Goal: Information Seeking & Learning: Find specific fact

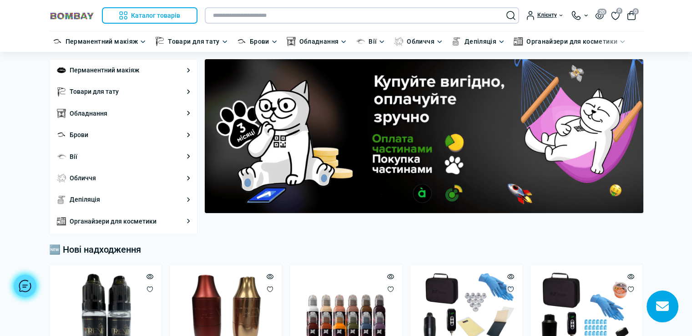
click at [320, 11] on input "text" at bounding box center [362, 15] width 315 height 16
paste input "**********"
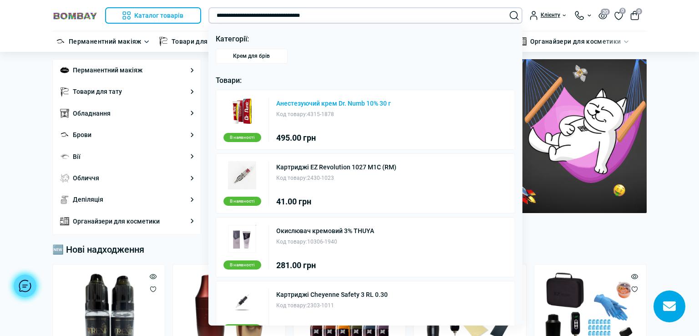
type input "**********"
click at [319, 100] on link "Анестезуючий крем Dr. Numb 10% 30 г" at bounding box center [333, 103] width 115 height 6
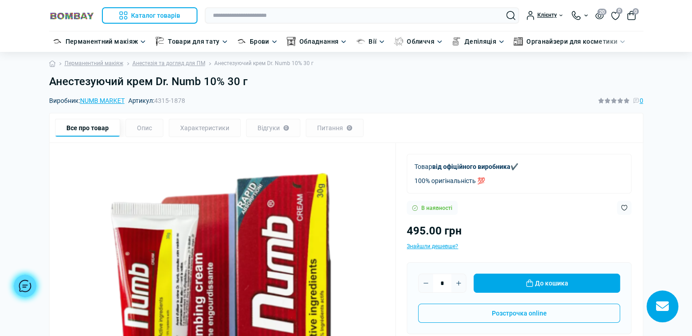
click at [252, 82] on h1 "Анестезуючий крем Dr. Numb 10% 30 г" at bounding box center [346, 81] width 595 height 13
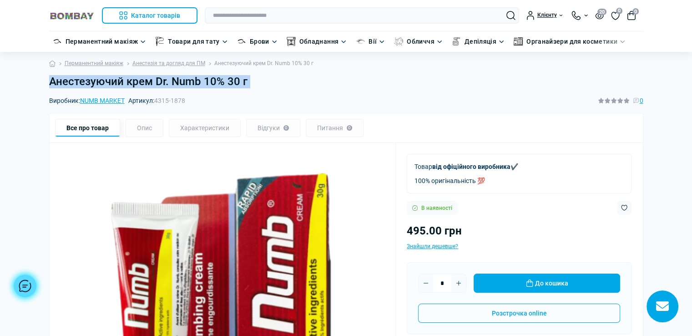
click at [252, 82] on h1 "Анестезуючий крем Dr. Numb 10% 30 г" at bounding box center [346, 81] width 595 height 13
copy main "Анестезуючий крем Dr. Numb 10% 30 г"
click at [257, 83] on h1 "Анестезуючий крем Dr. Numb 10% 30 г" at bounding box center [346, 81] width 595 height 13
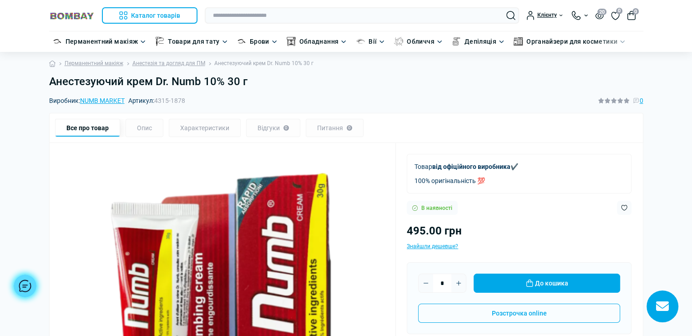
click at [257, 83] on h1 "Анестезуючий крем Dr. Numb 10% 30 г" at bounding box center [346, 81] width 595 height 13
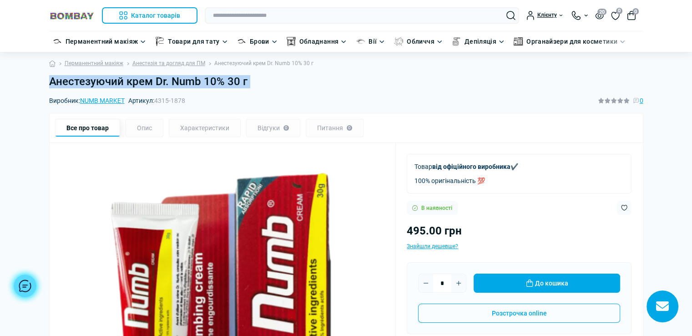
click at [257, 83] on h1 "Анестезуючий крем Dr. Numb 10% 30 г" at bounding box center [346, 81] width 595 height 13
copy main "Анестезуючий крем Dr. Numb 10% 30 г"
